Goal: Task Accomplishment & Management: Use online tool/utility

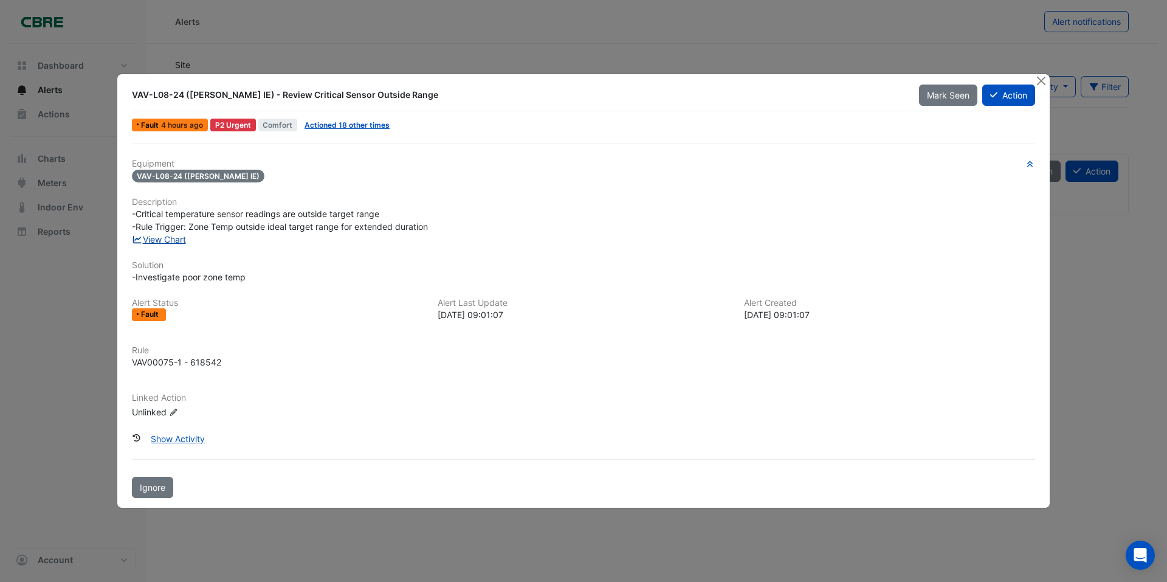
click at [162, 239] on link "View Chart" at bounding box center [159, 239] width 54 height 10
click at [1015, 98] on button "Action" at bounding box center [1008, 95] width 53 height 21
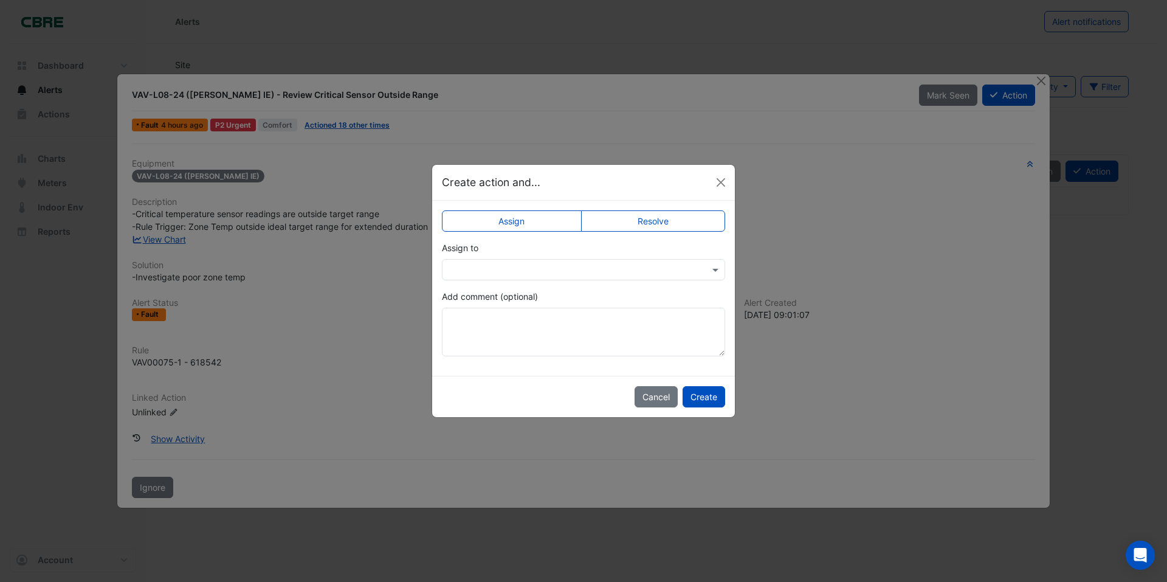
click at [629, 269] on input "text" at bounding box center [572, 270] width 246 height 13
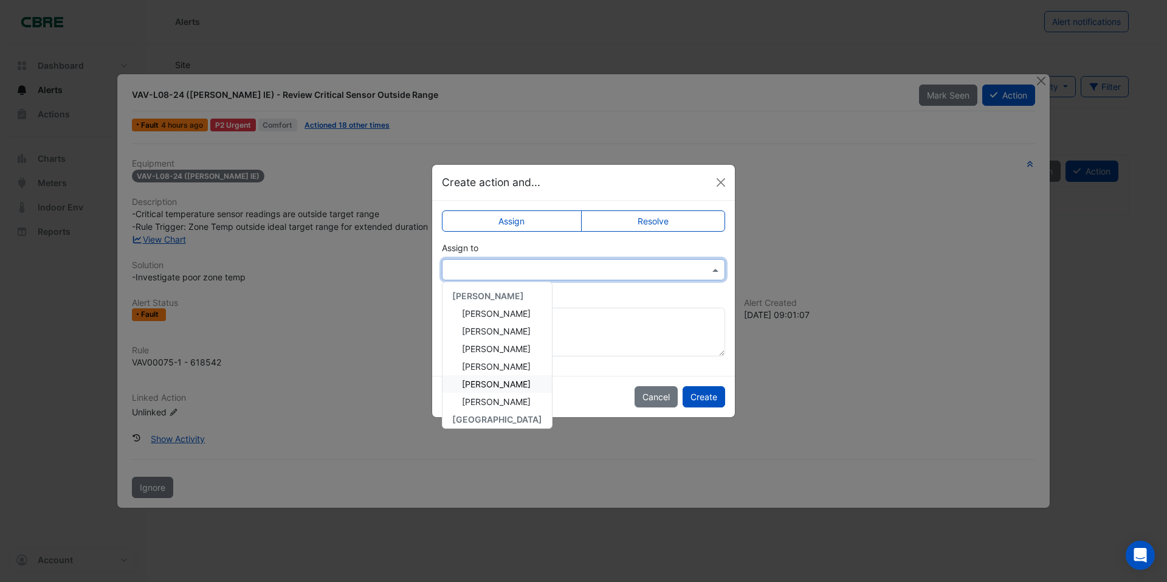
click at [487, 383] on span "Mehdi Sajjadi" at bounding box center [496, 384] width 69 height 10
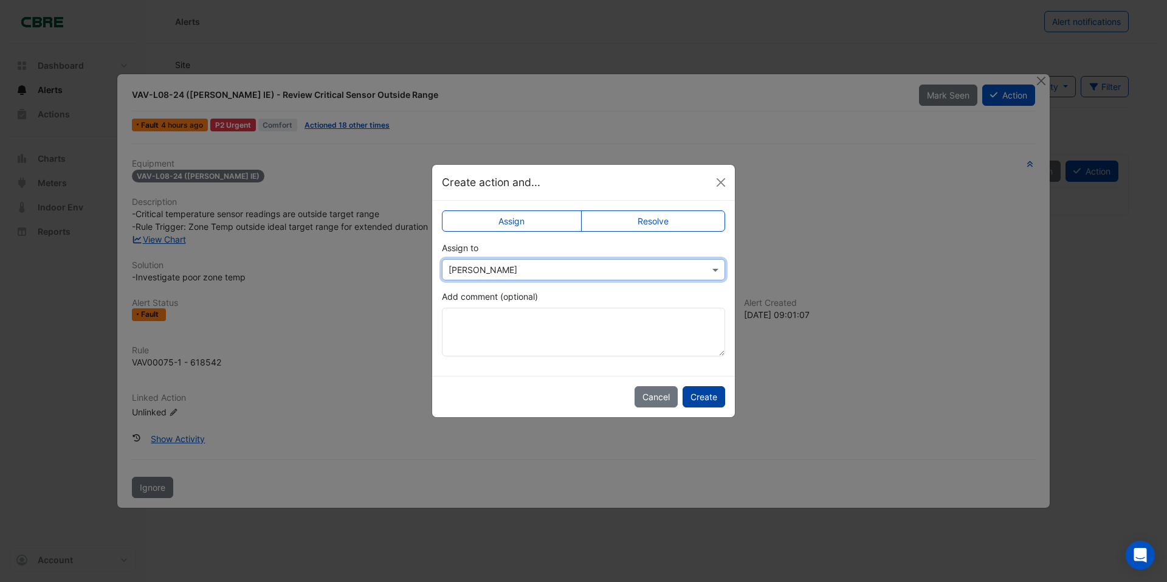
click at [704, 399] on button "Create" at bounding box center [704, 396] width 43 height 21
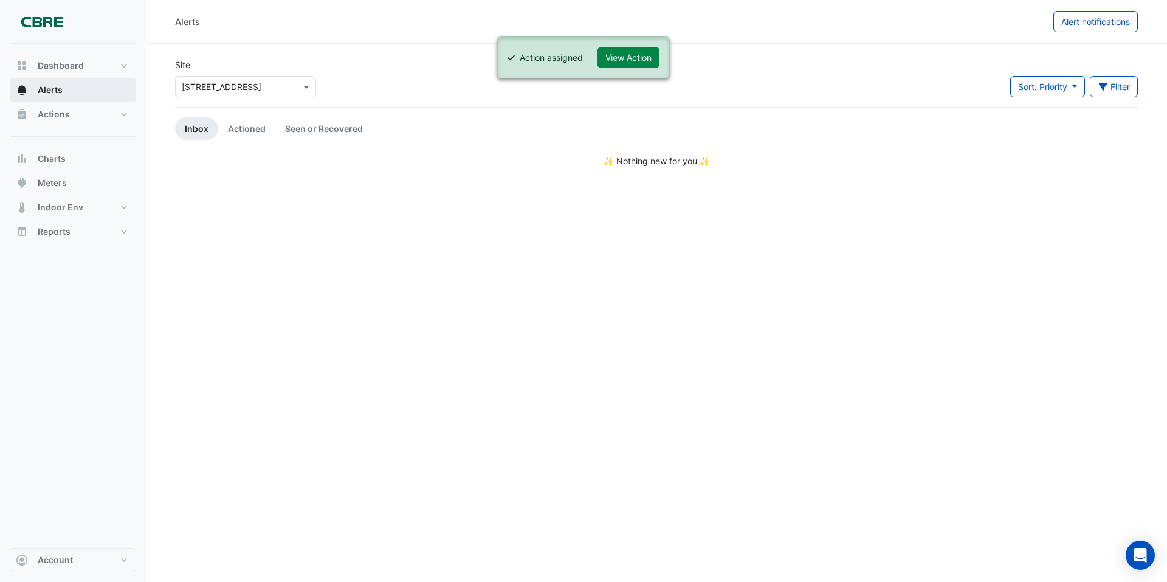
click at [47, 93] on span "Alerts" at bounding box center [50, 90] width 25 height 12
